Goal: Task Accomplishment & Management: Complete application form

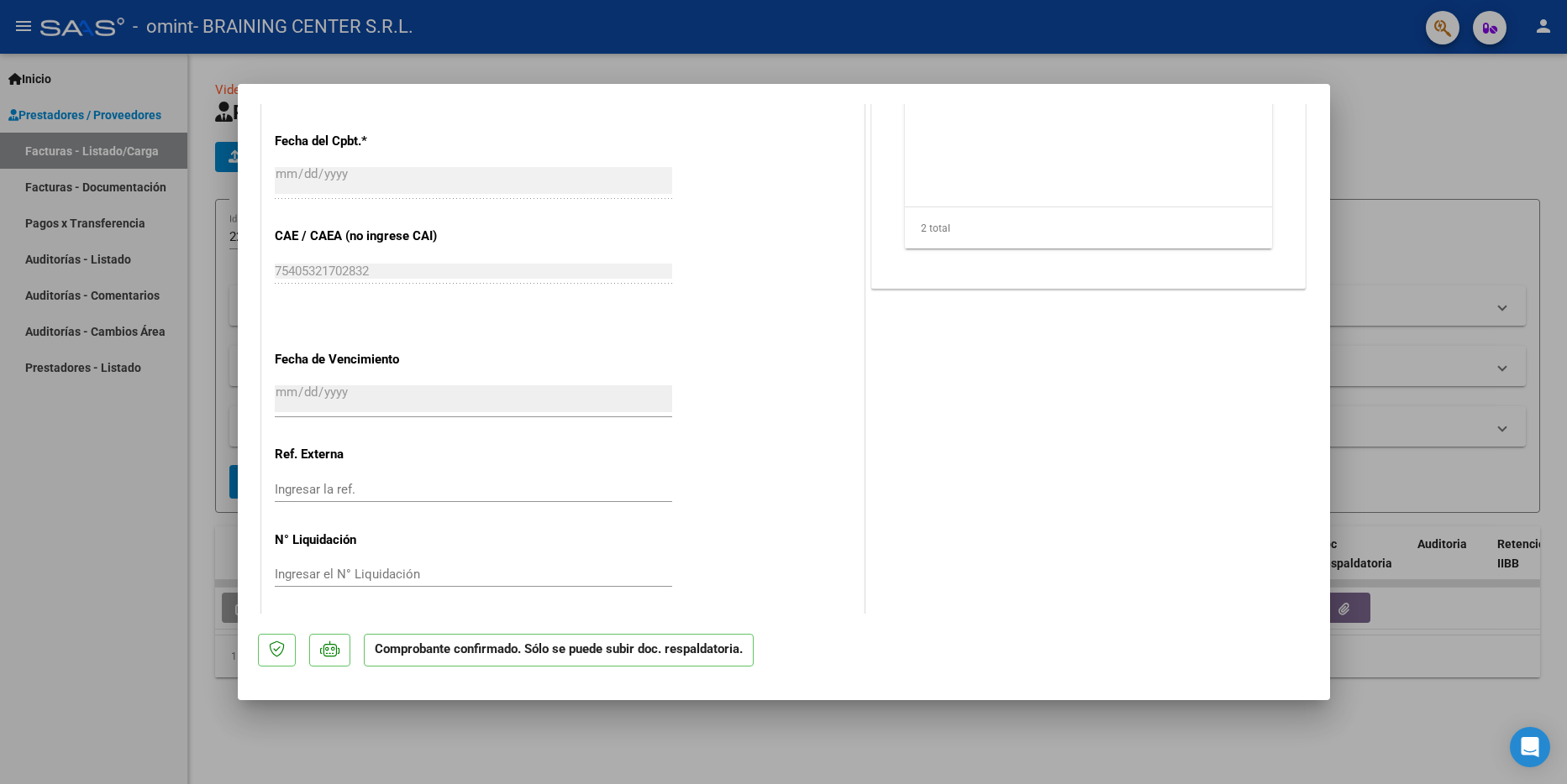
scroll to position [1085, 0]
click at [111, 578] on div at bounding box center [784, 392] width 1567 height 784
type input "$ 0,00"
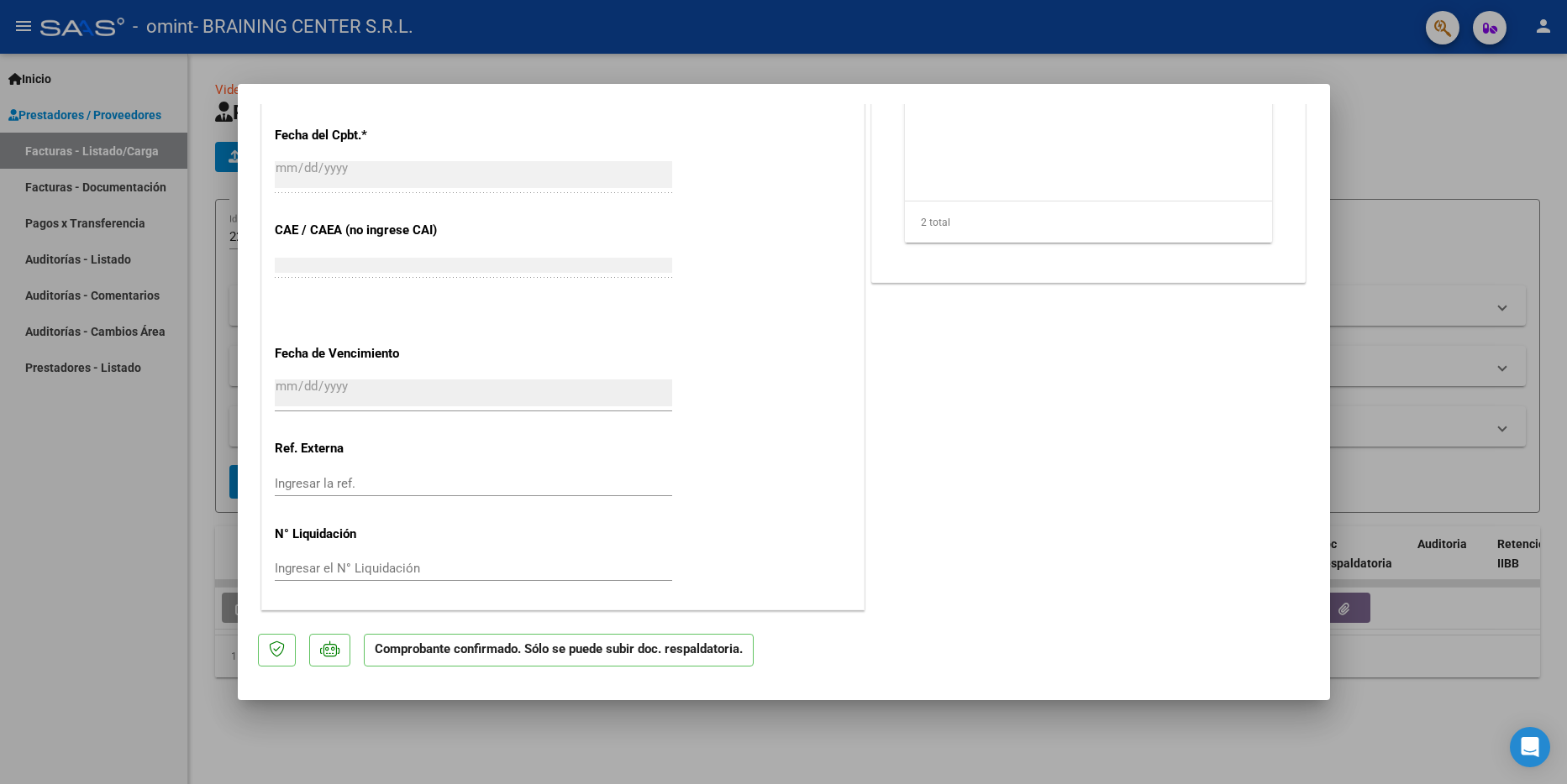
scroll to position [0, 0]
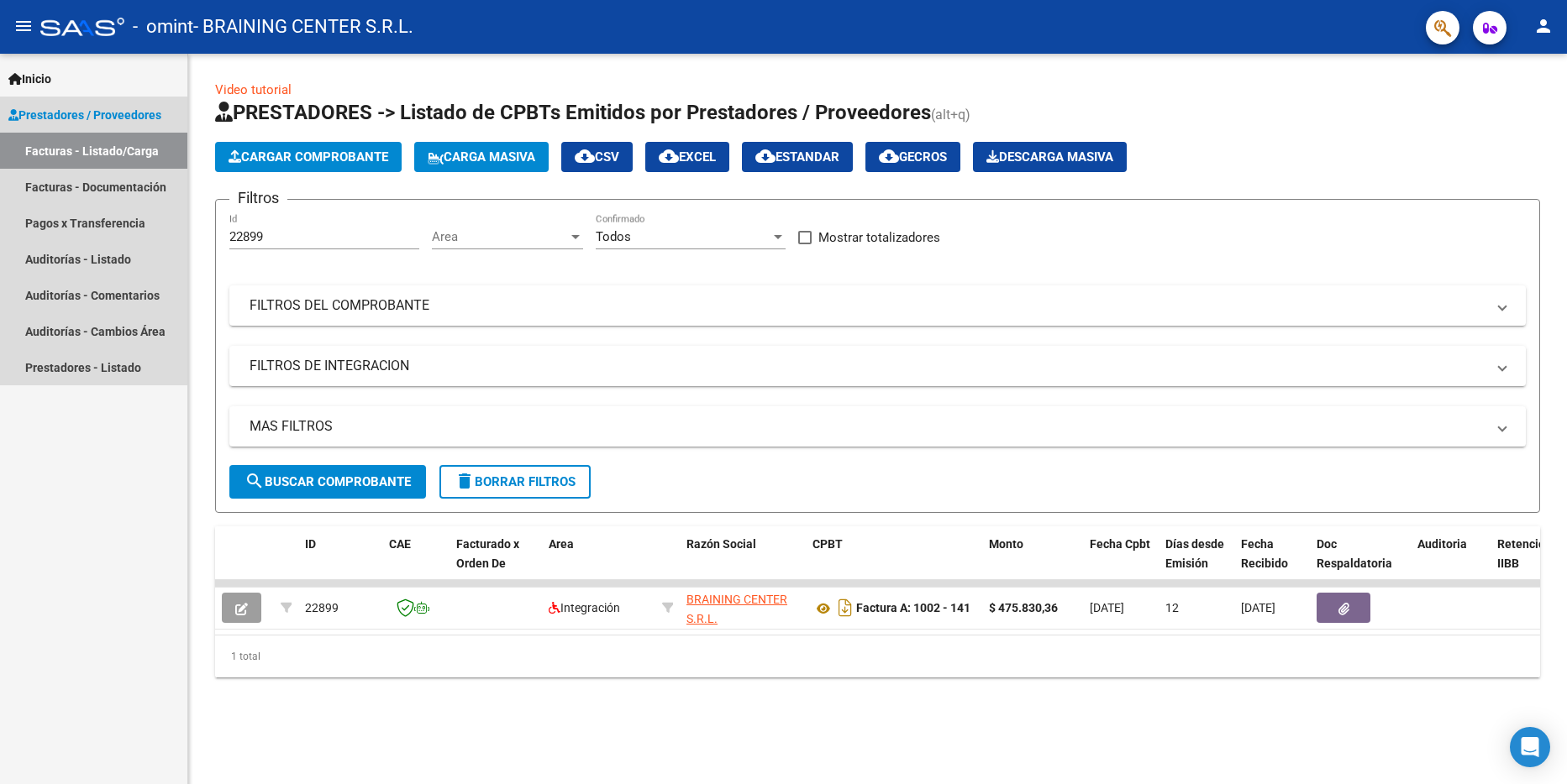
click at [99, 144] on link "Facturas - Listado/Carga" at bounding box center [94, 151] width 188 height 36
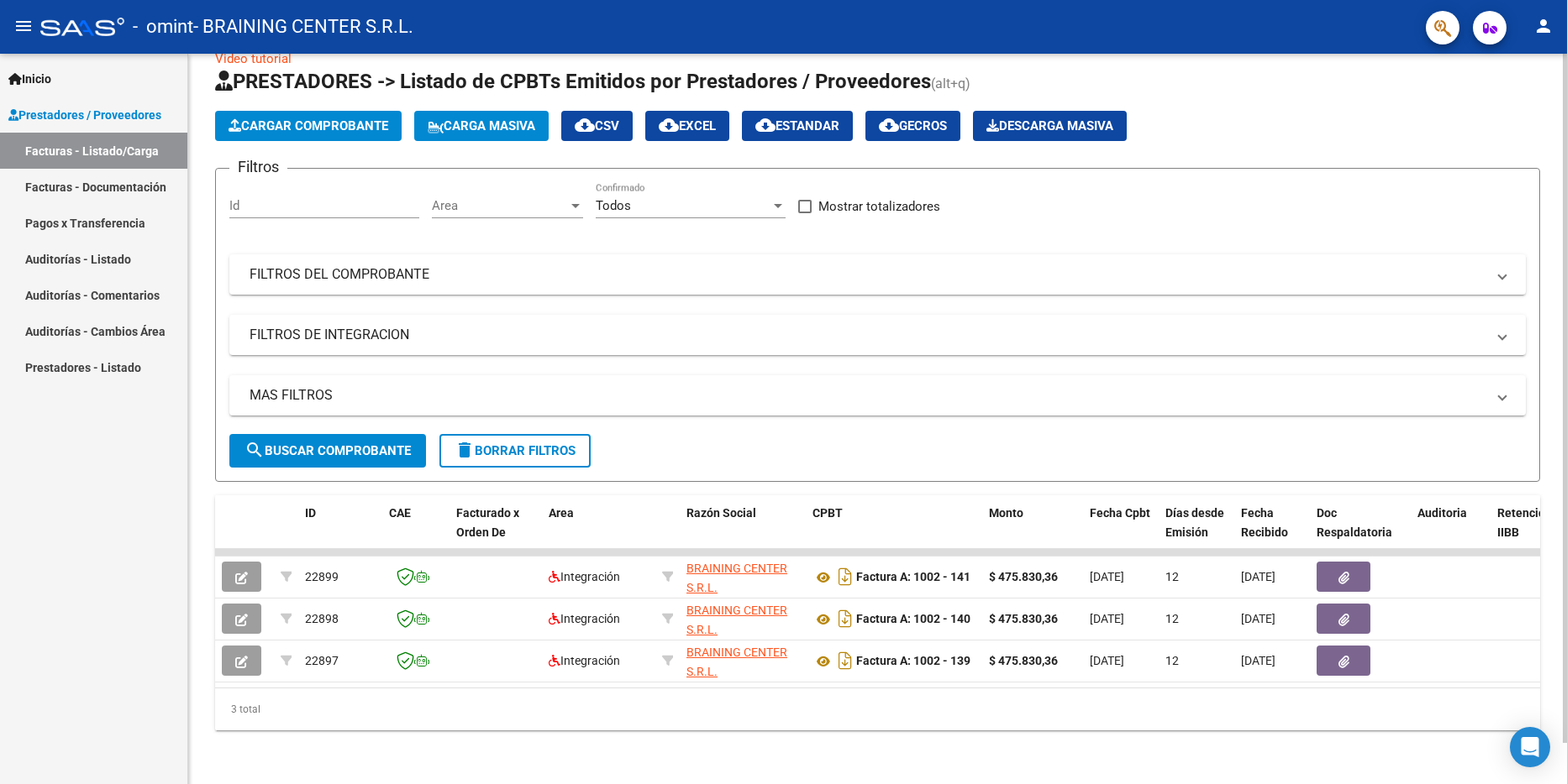
scroll to position [44, 0]
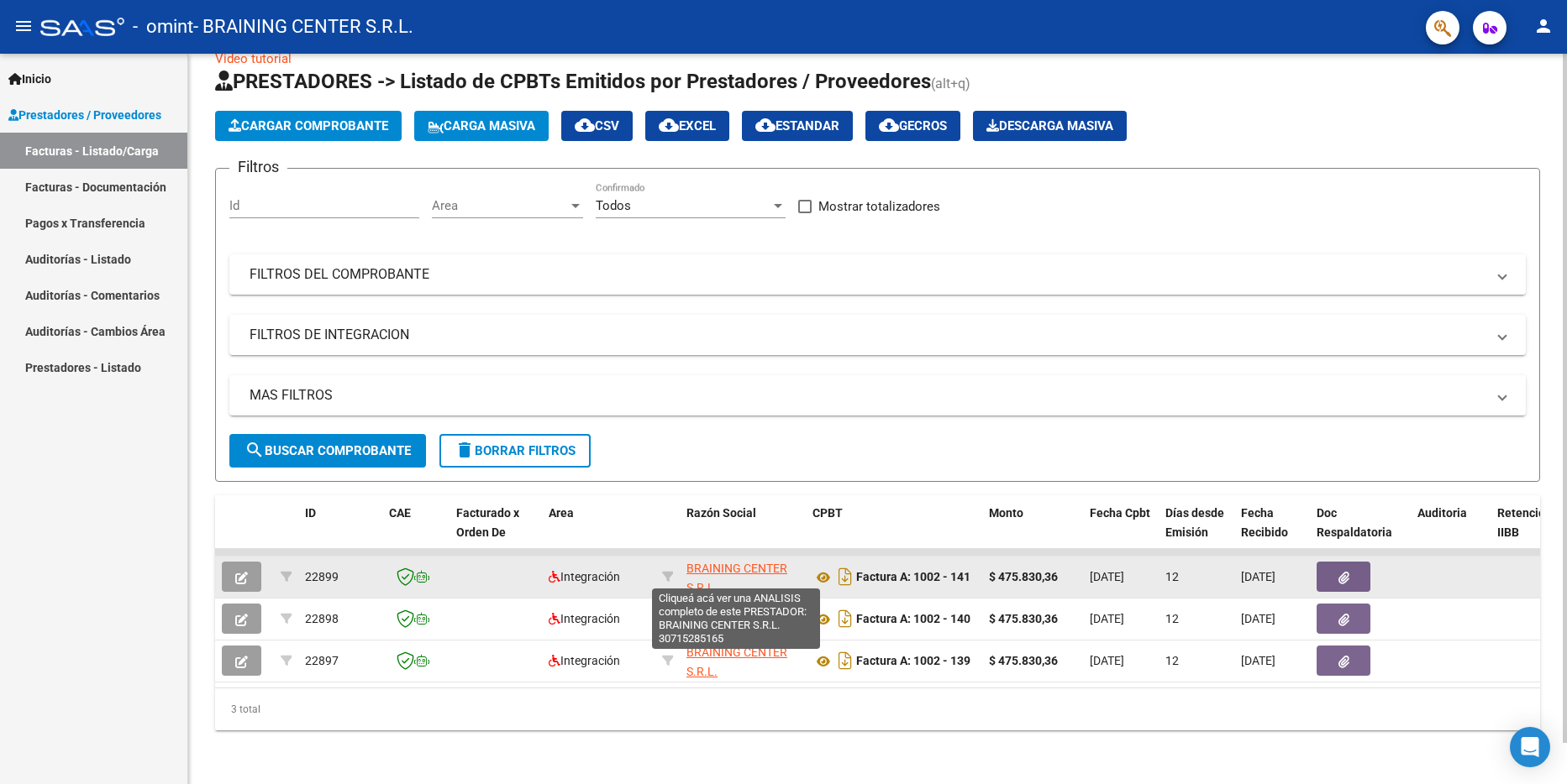
click at [708, 562] on span "BRAINING CENTER S.R.L." at bounding box center [737, 578] width 101 height 33
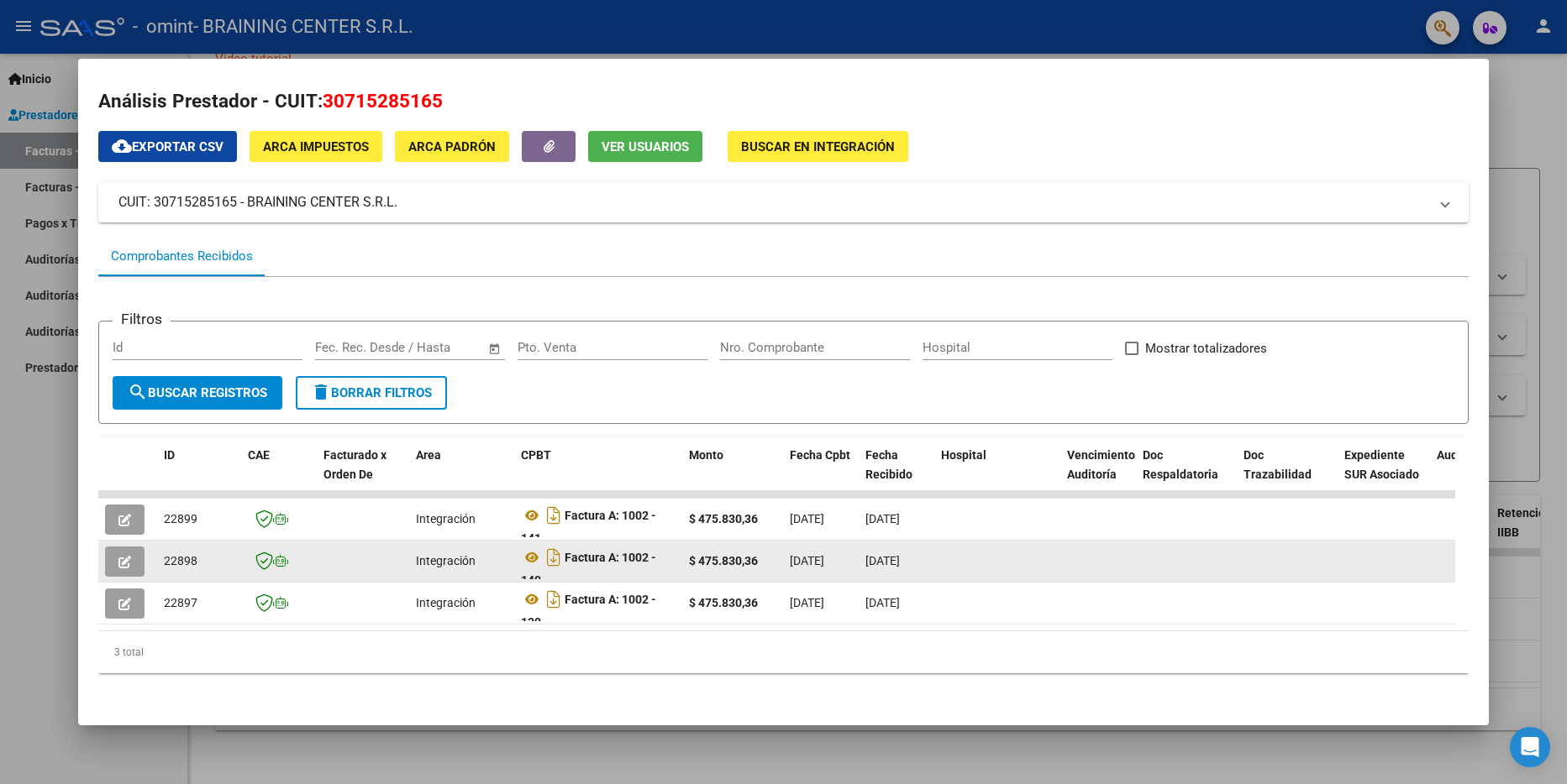
scroll to position [0, 0]
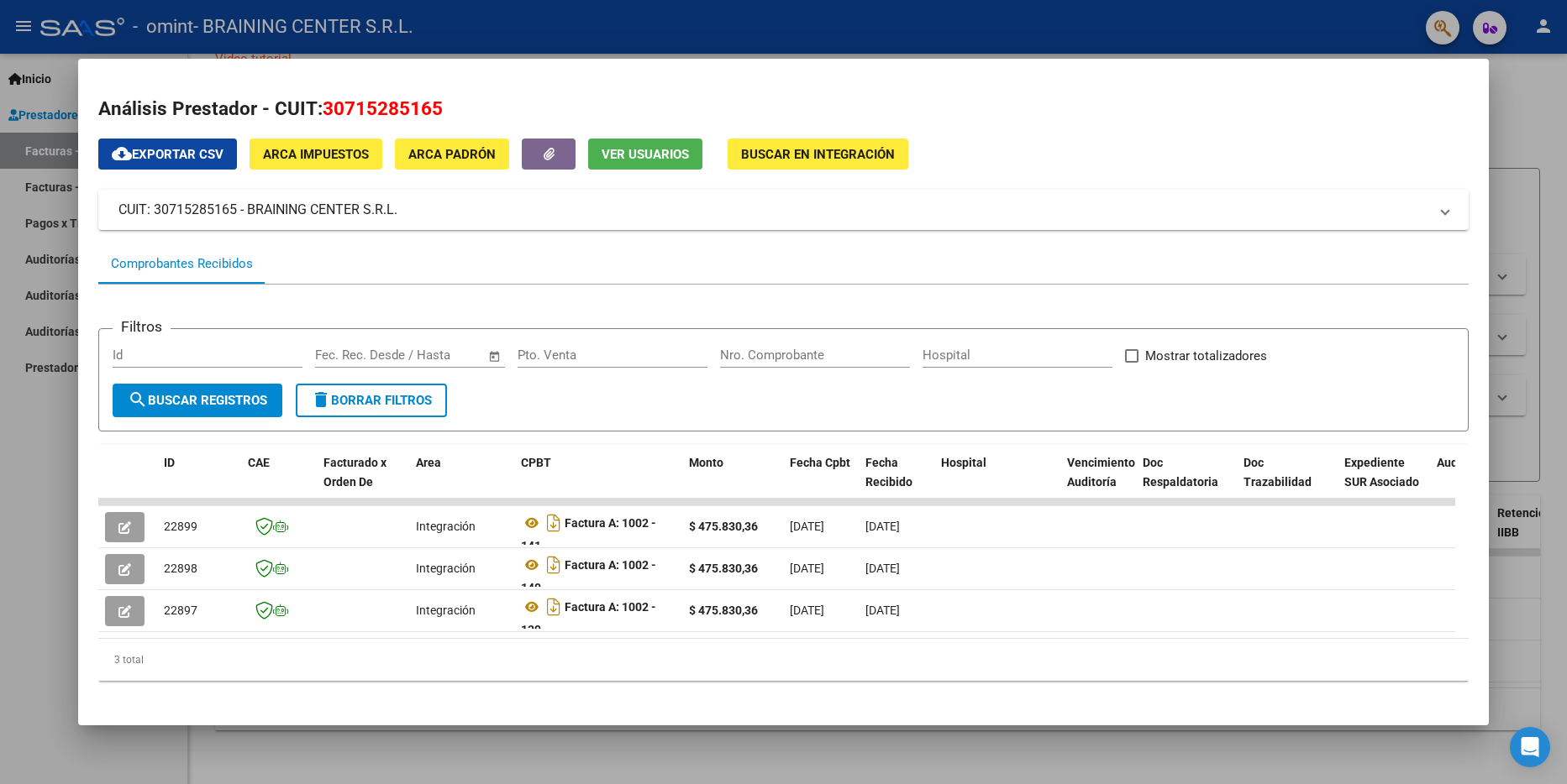
click at [1529, 83] on div at bounding box center [784, 392] width 1567 height 784
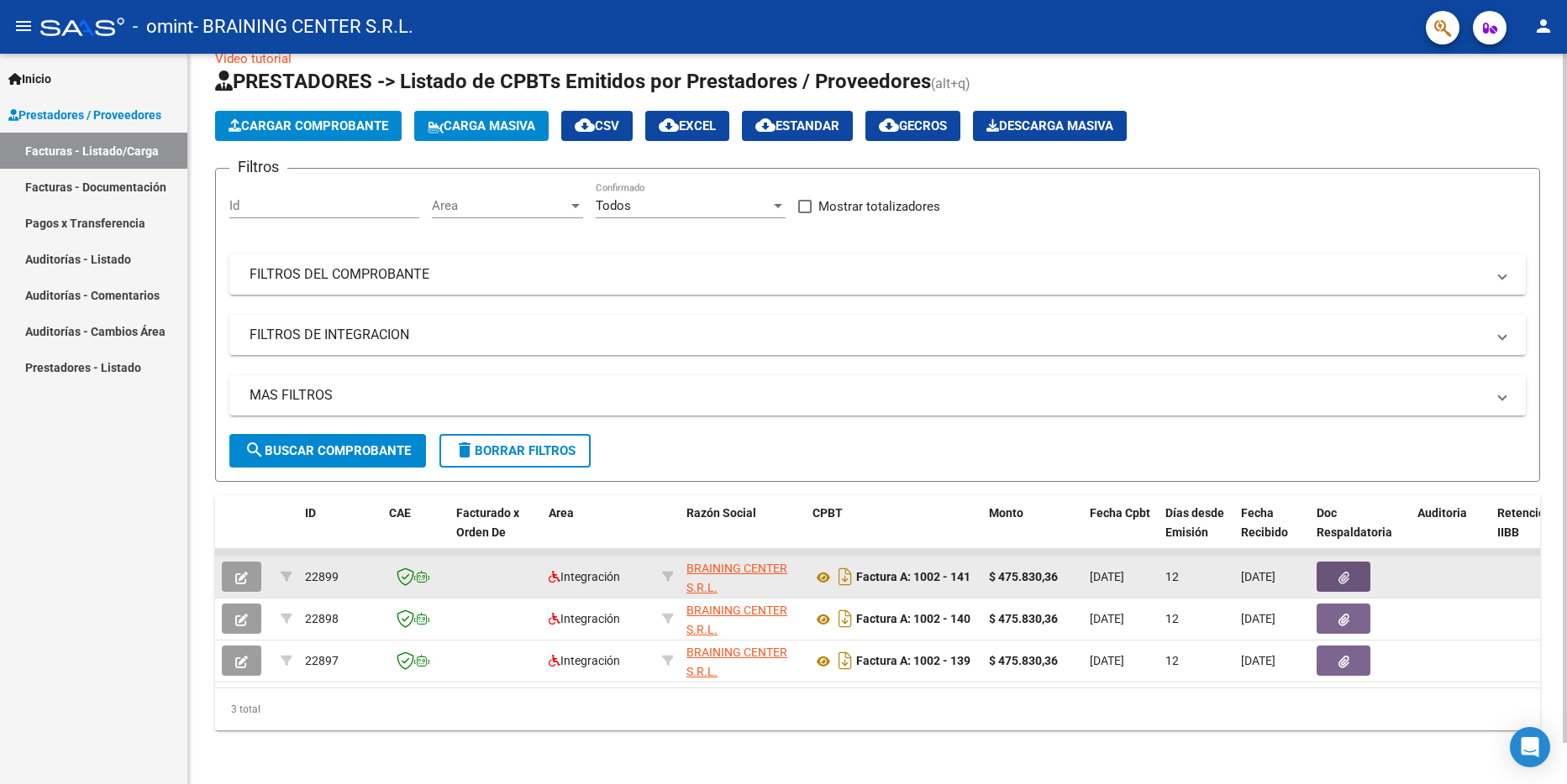
click at [1344, 572] on icon "button" at bounding box center [1344, 577] width 11 height 12
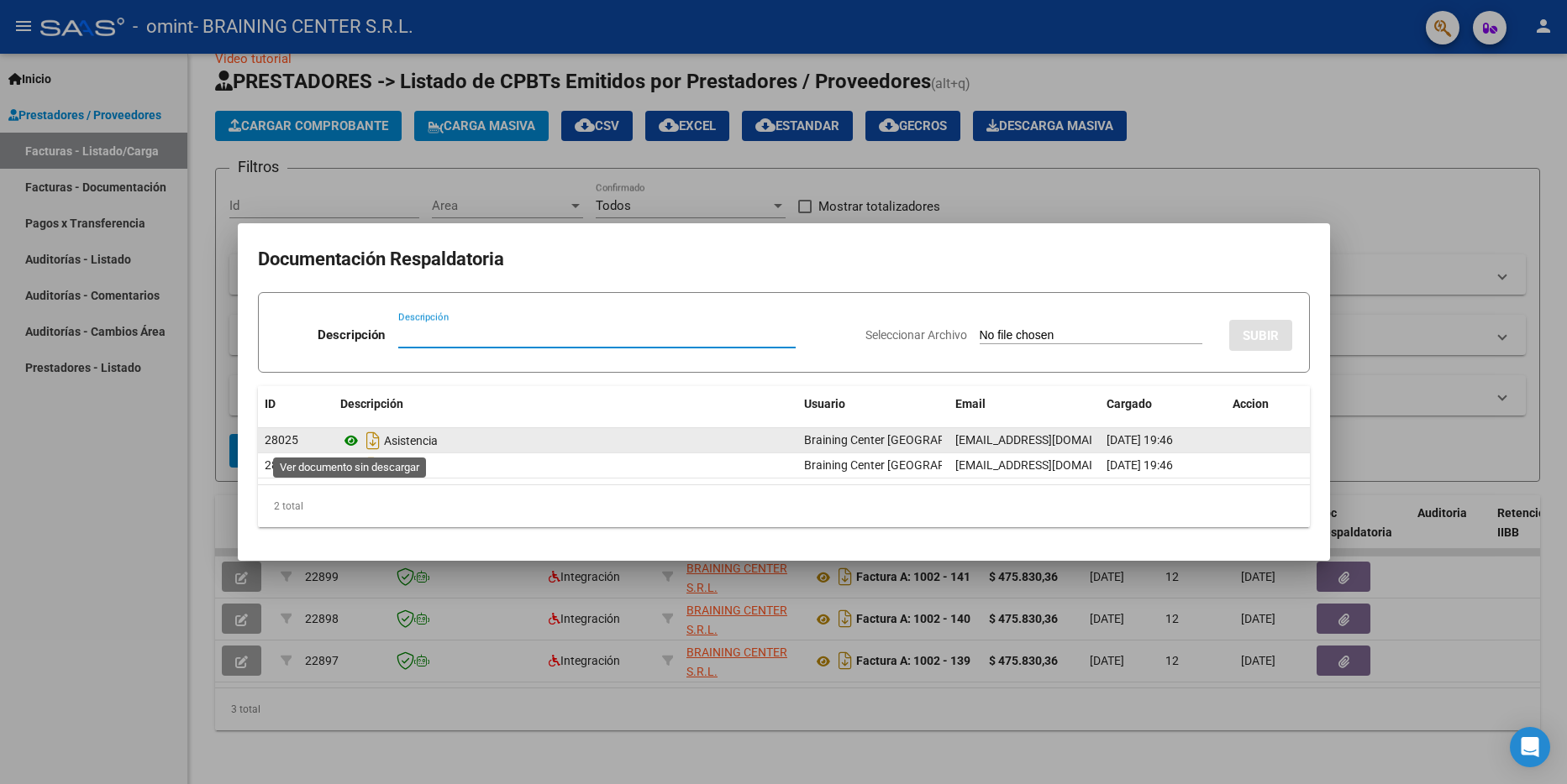
click at [353, 440] on icon at bounding box center [351, 440] width 22 height 20
click at [389, 444] on div "Asistencia" at bounding box center [565, 441] width 451 height 27
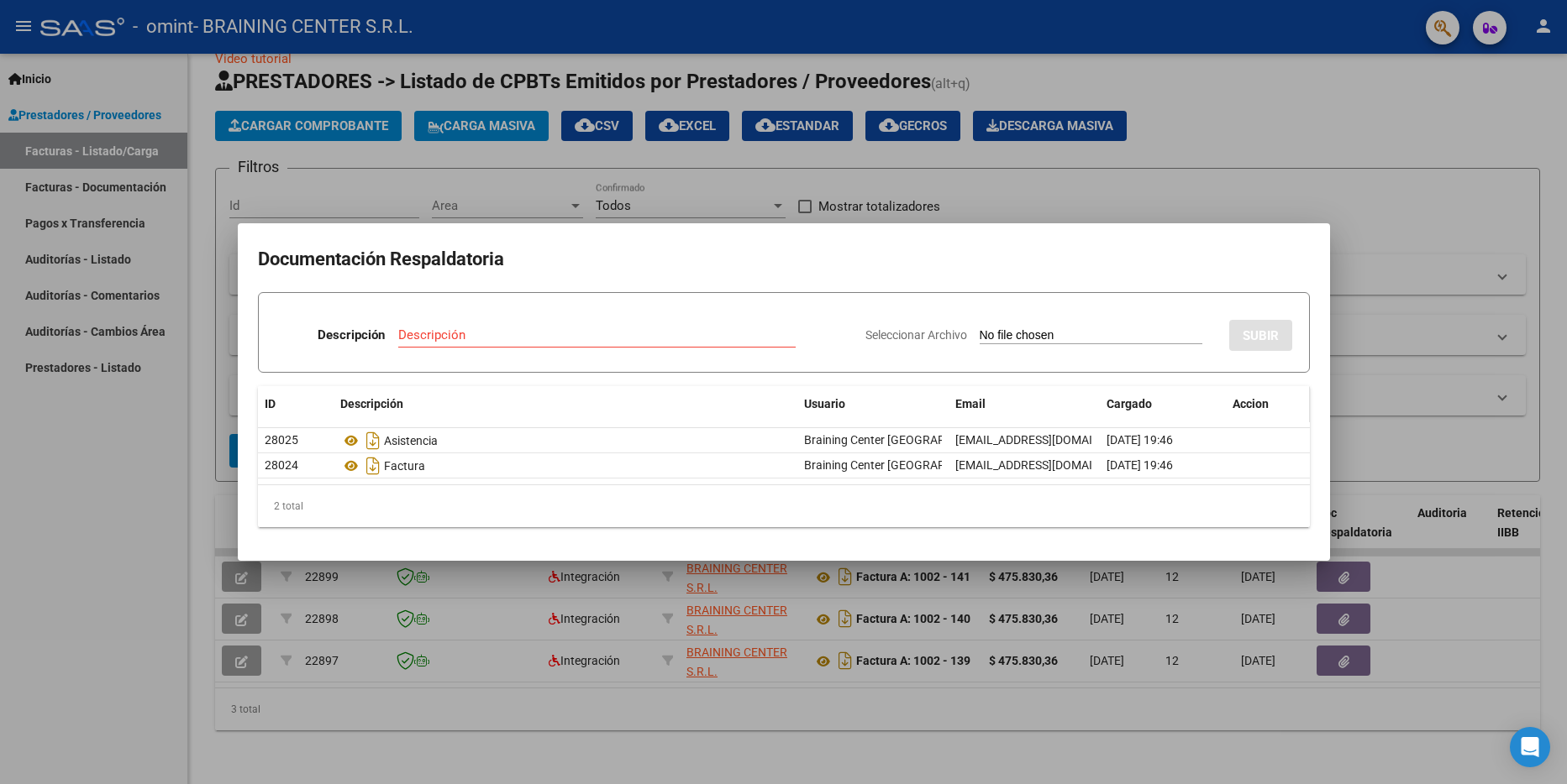
click at [1253, 410] on span "Accion" at bounding box center [1251, 404] width 36 height 13
click at [636, 331] on input "Descripción" at bounding box center [597, 336] width 397 height 15
type input "Asistencia setiembre"
click at [868, 330] on span "Seleccionar Archivo" at bounding box center [916, 335] width 101 height 13
click at [980, 330] on input "Seleccionar Archivo" at bounding box center [1091, 336] width 223 height 16
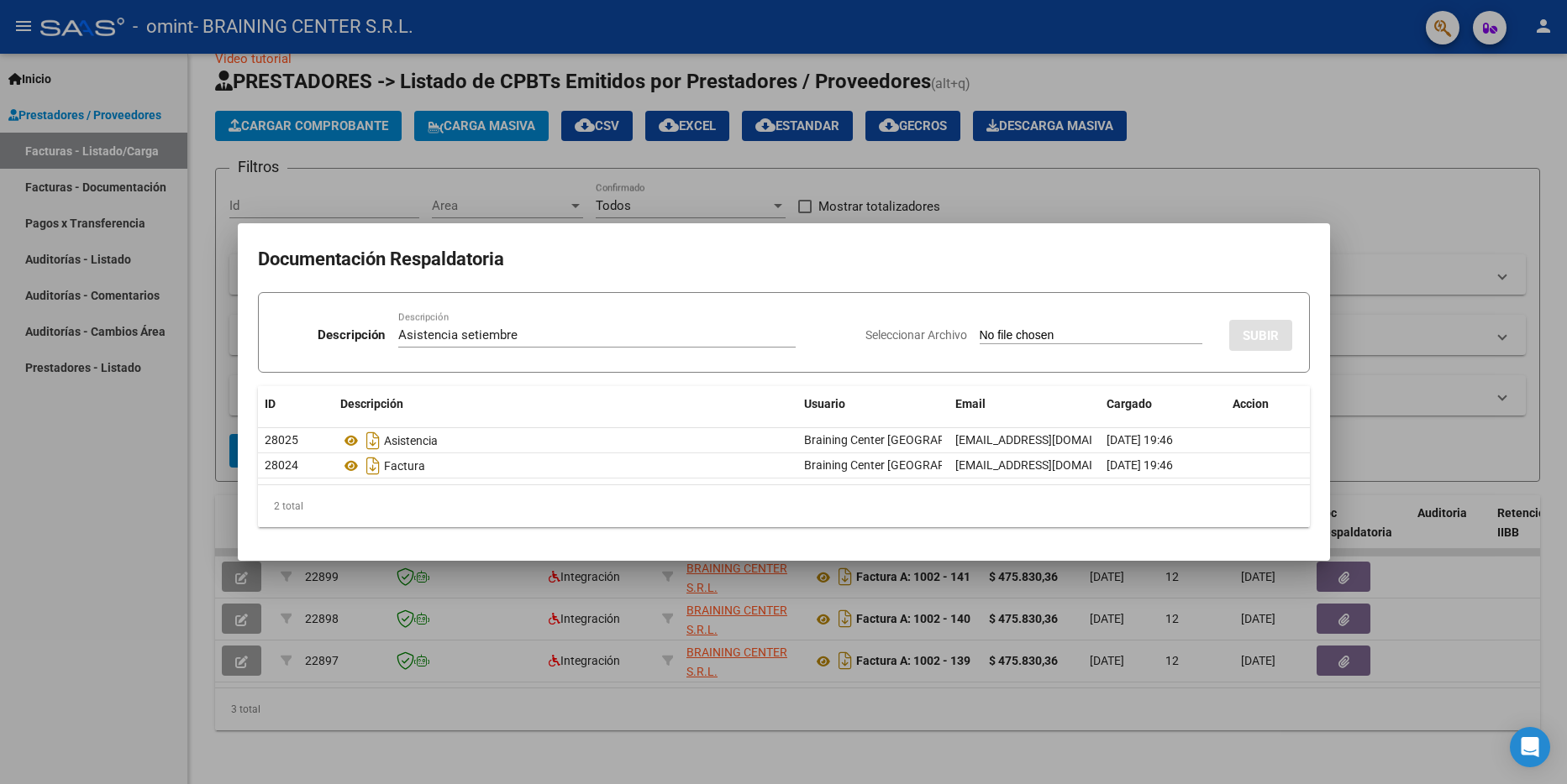
type input "C:\fakepath\Asitencia setiembre.pdf"
click at [1245, 341] on span "SUBIR" at bounding box center [1261, 336] width 36 height 15
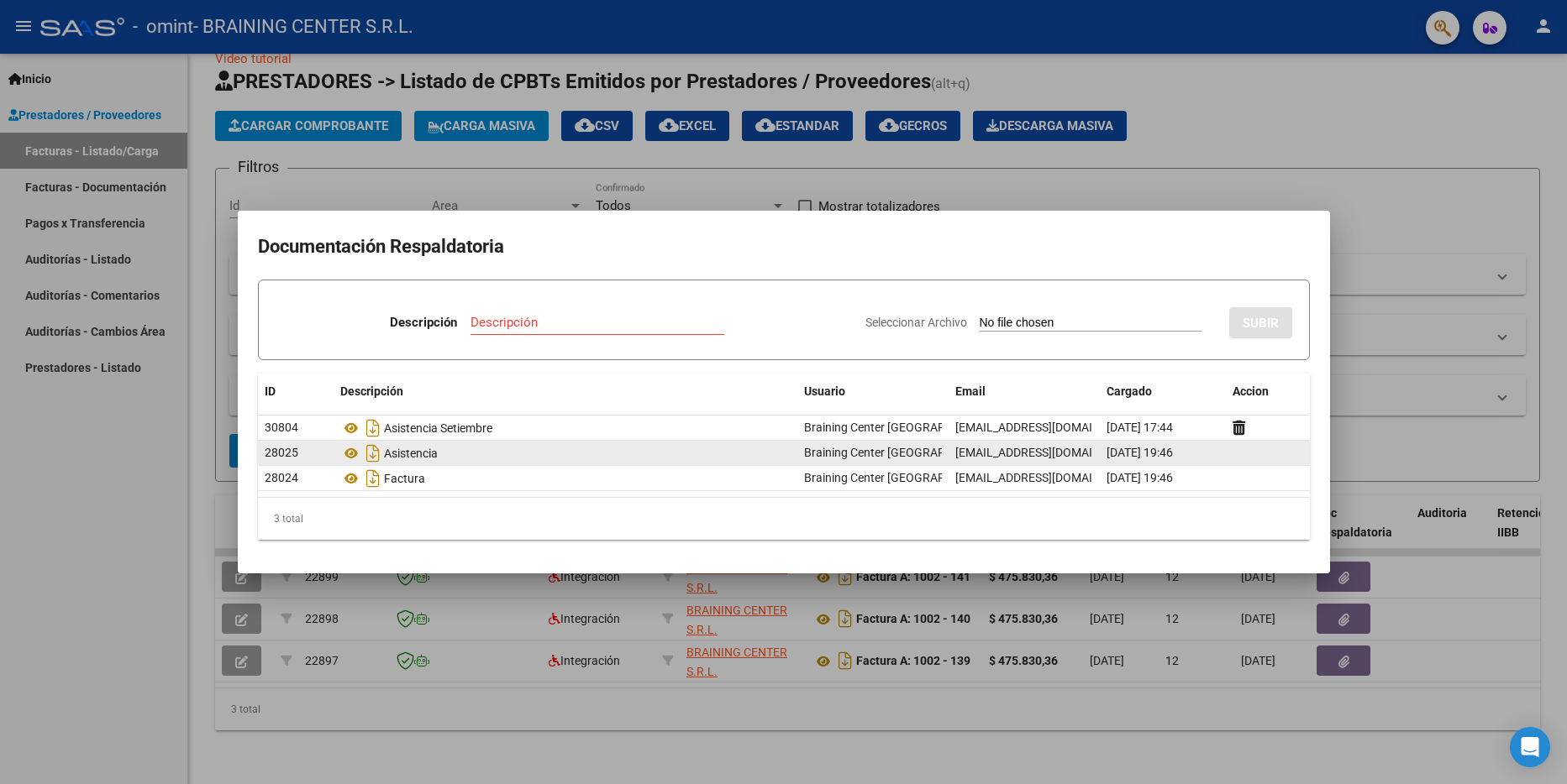
click at [411, 451] on div "Asistencia" at bounding box center [565, 453] width 451 height 27
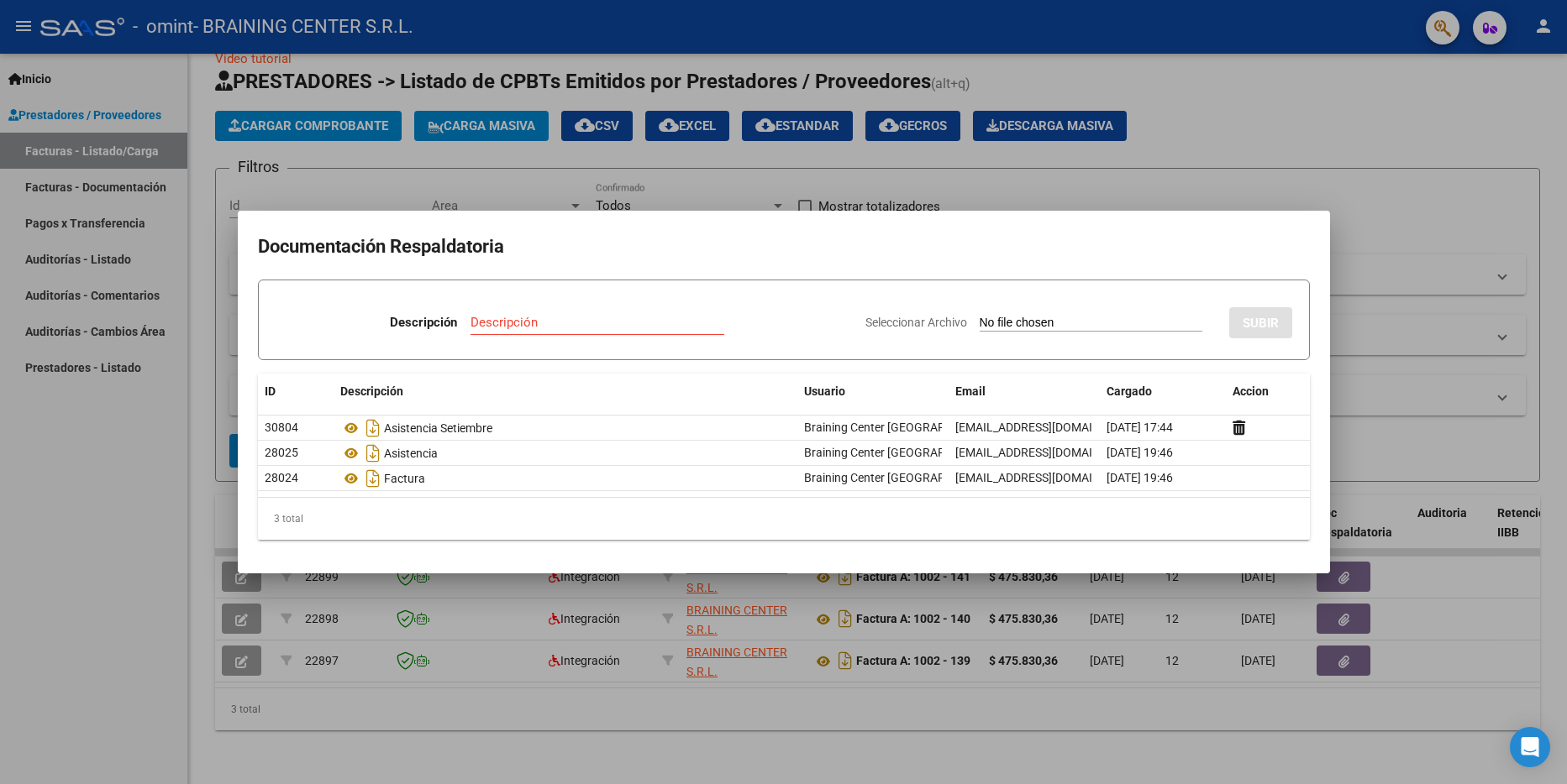
click at [85, 570] on div at bounding box center [784, 392] width 1567 height 784
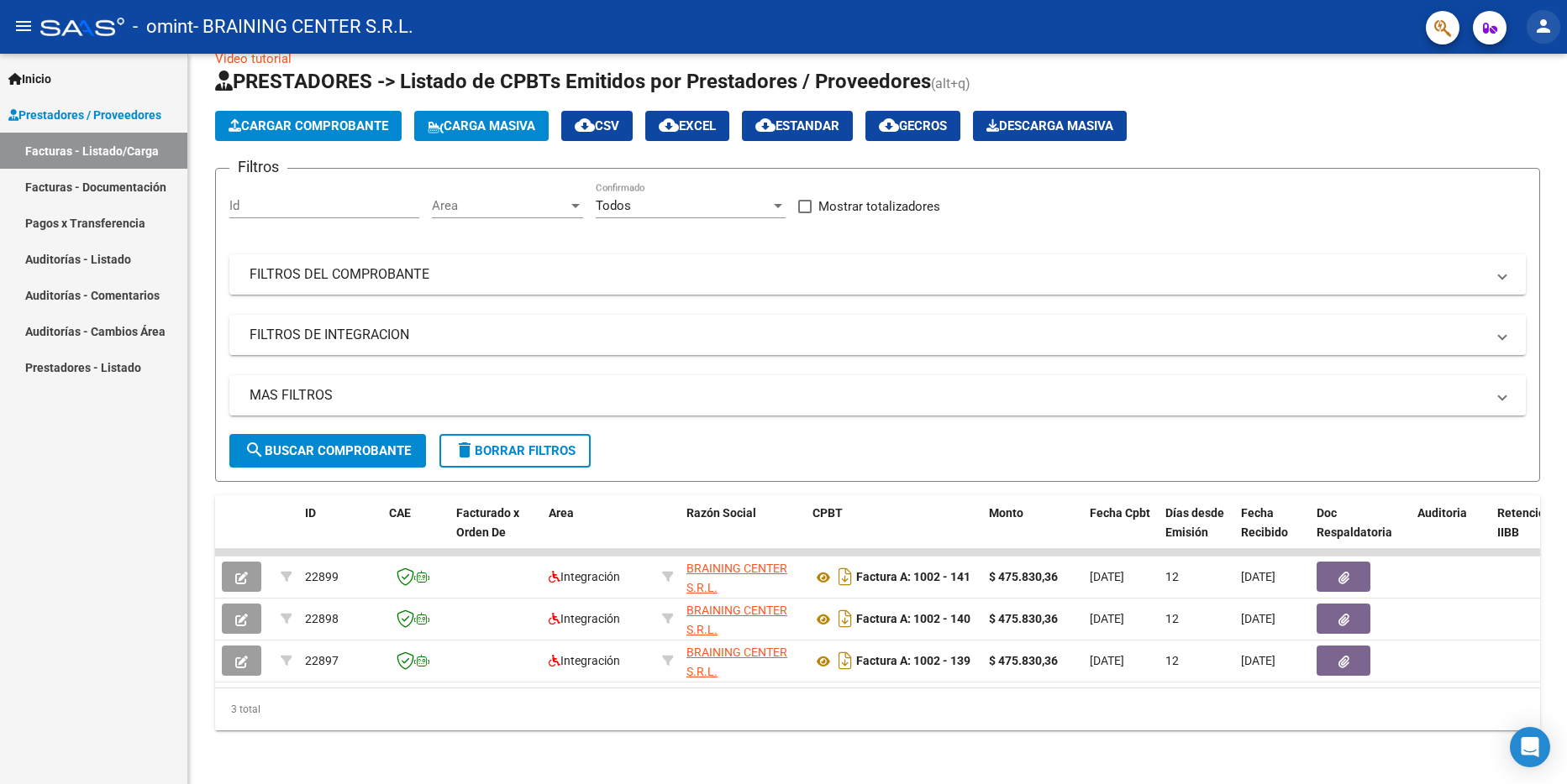
click at [1539, 25] on mat-icon "person" at bounding box center [1543, 26] width 20 height 20
click at [1522, 110] on button "exit_to_app Salir" at bounding box center [1509, 111] width 102 height 41
